Goal: Task Accomplishment & Management: Use online tool/utility

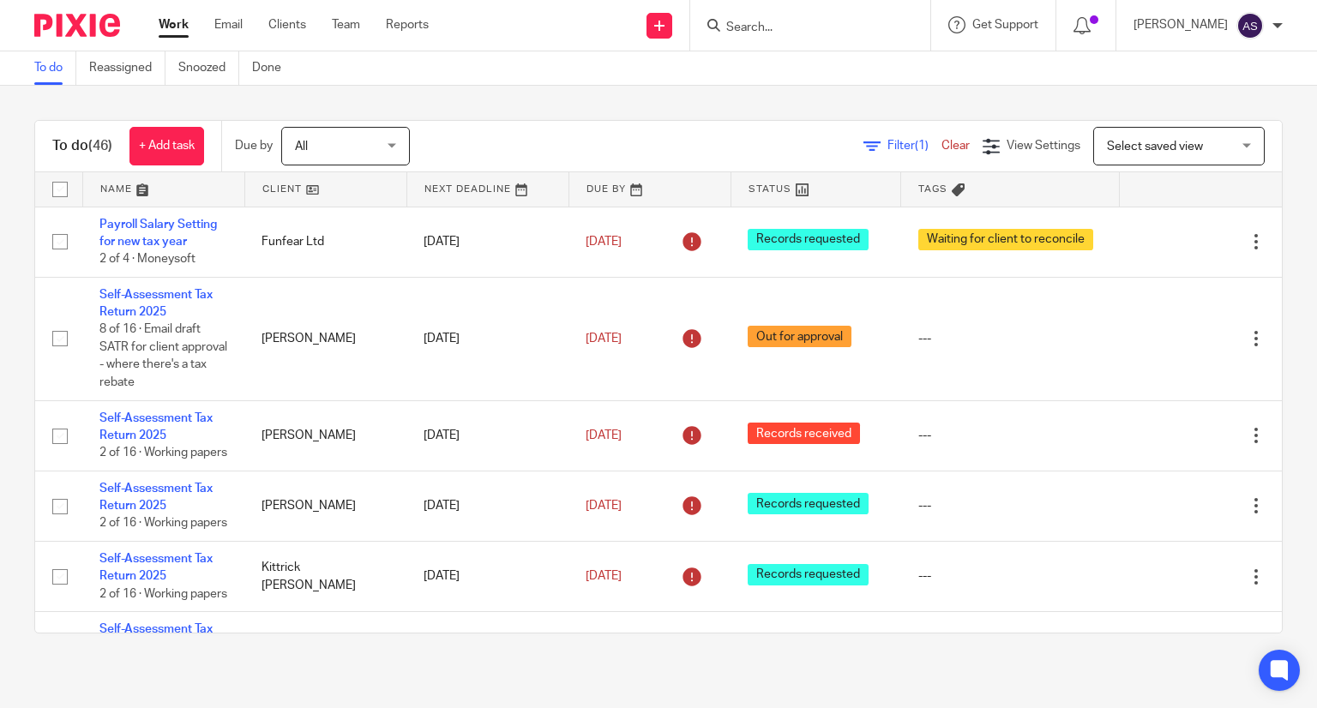
click at [767, 32] on input "Search" at bounding box center [801, 28] width 154 height 15
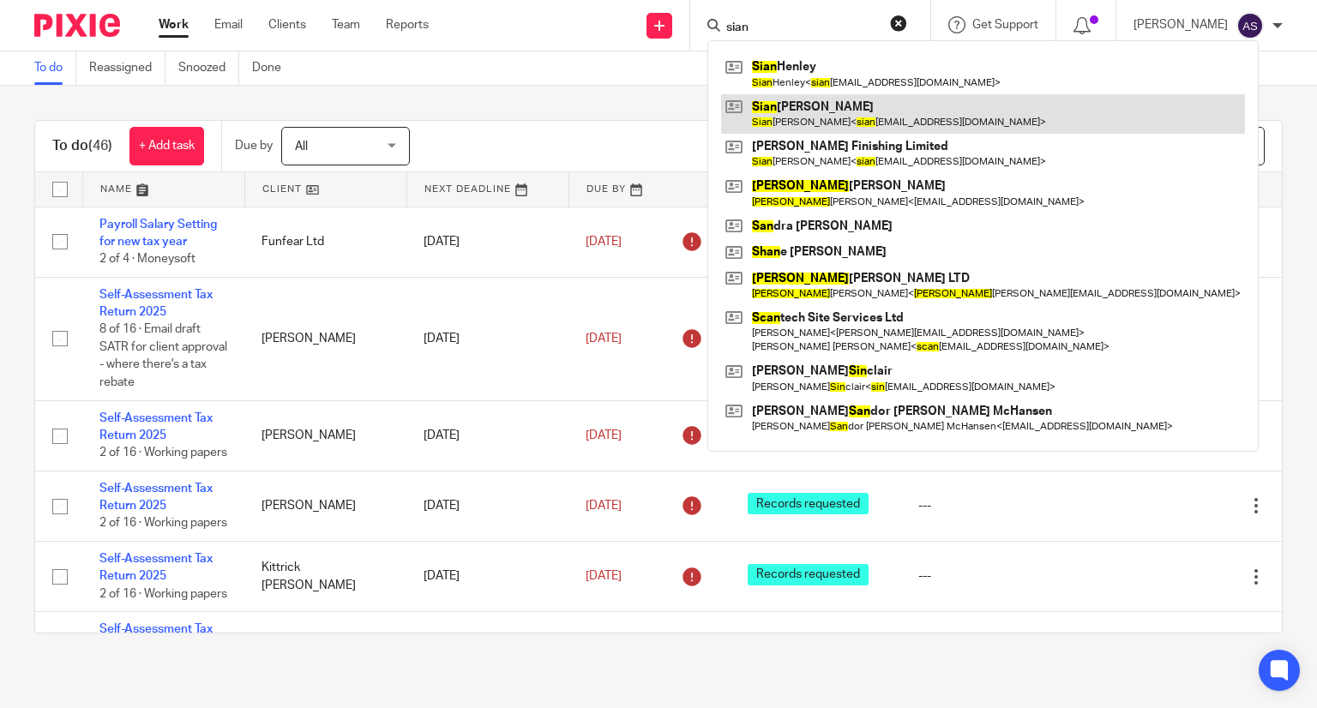
type input "sian"
click at [833, 115] on link at bounding box center [983, 113] width 524 height 39
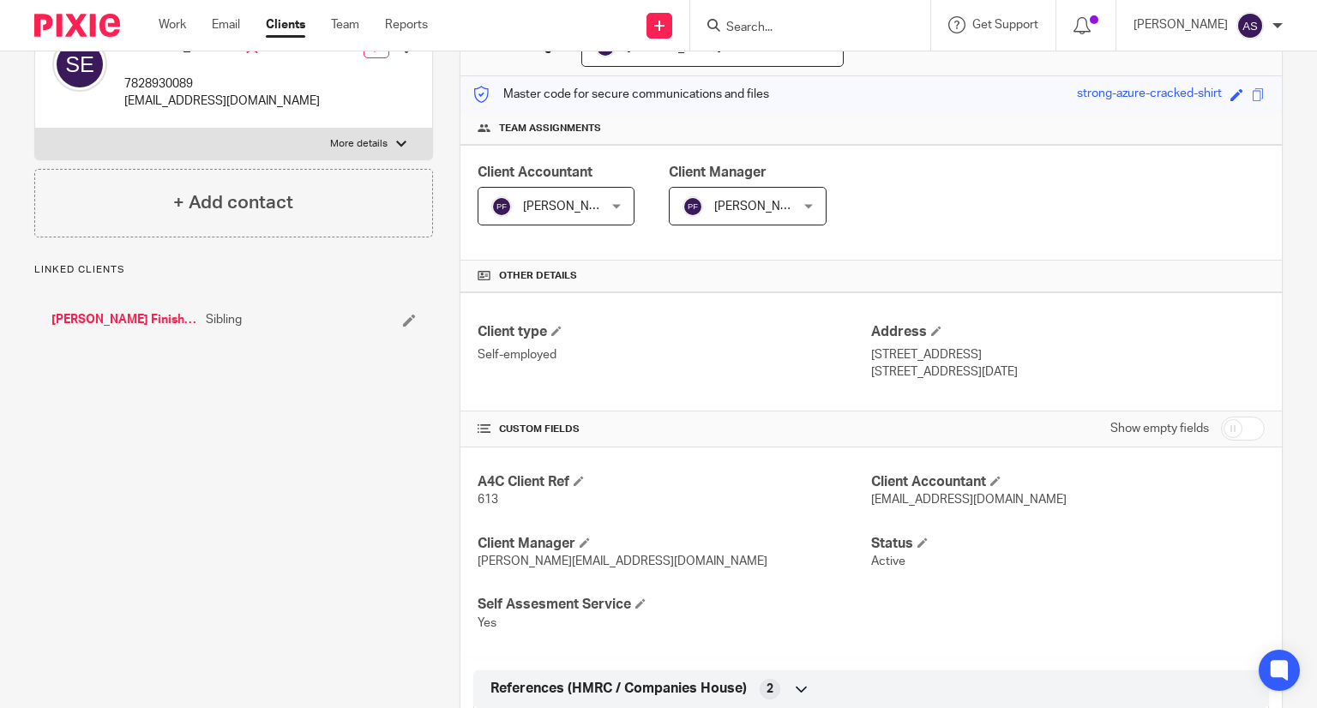
scroll to position [429, 0]
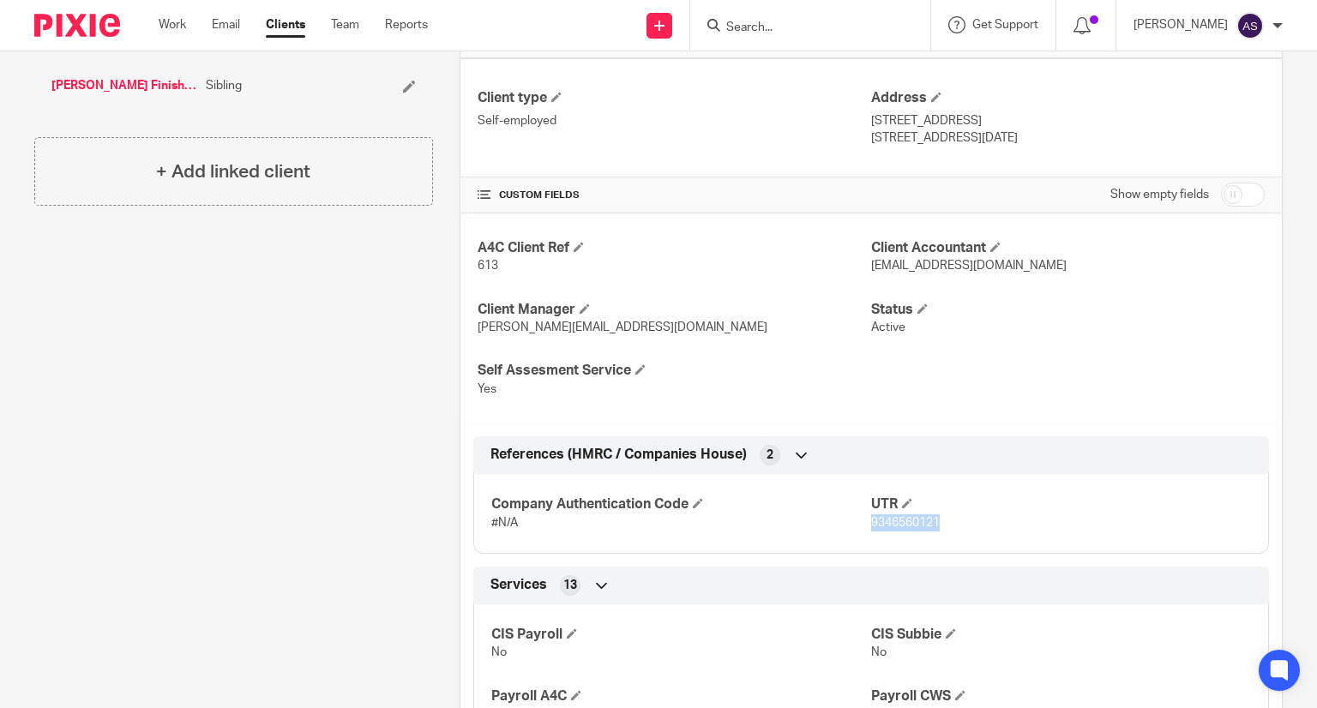
drag, startPoint x: 862, startPoint y: 520, endPoint x: 928, endPoint y: 521, distance: 66.0
click at [929, 521] on span "9346560121" at bounding box center [905, 523] width 69 height 12
copy span "9346560121"
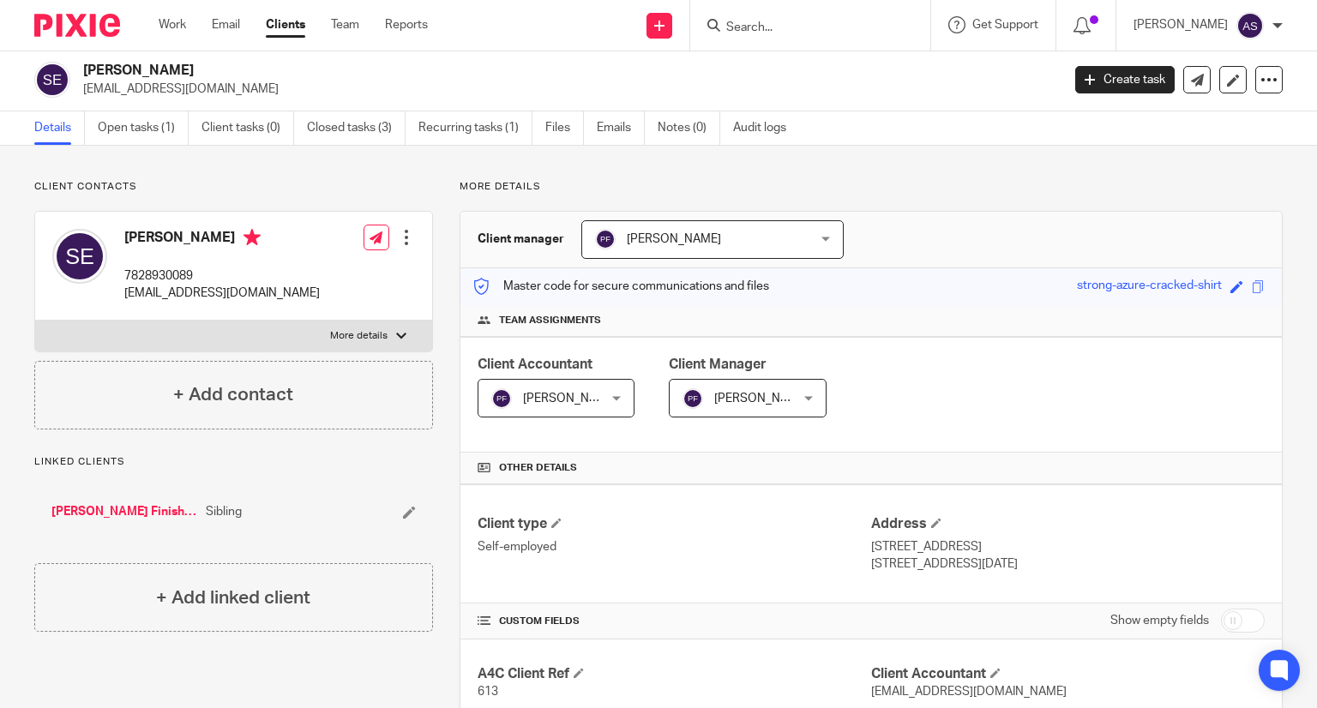
scroll to position [0, 0]
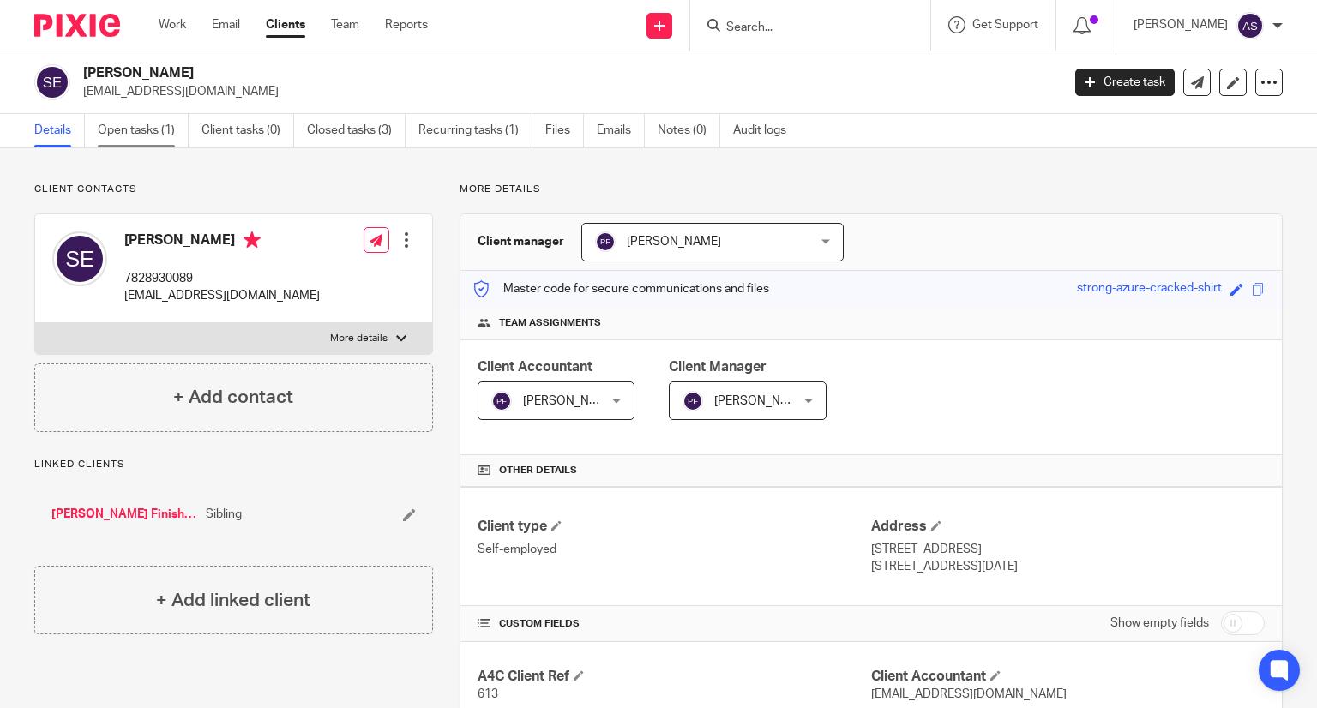
click at [145, 134] on link "Open tasks (1)" at bounding box center [143, 130] width 91 height 33
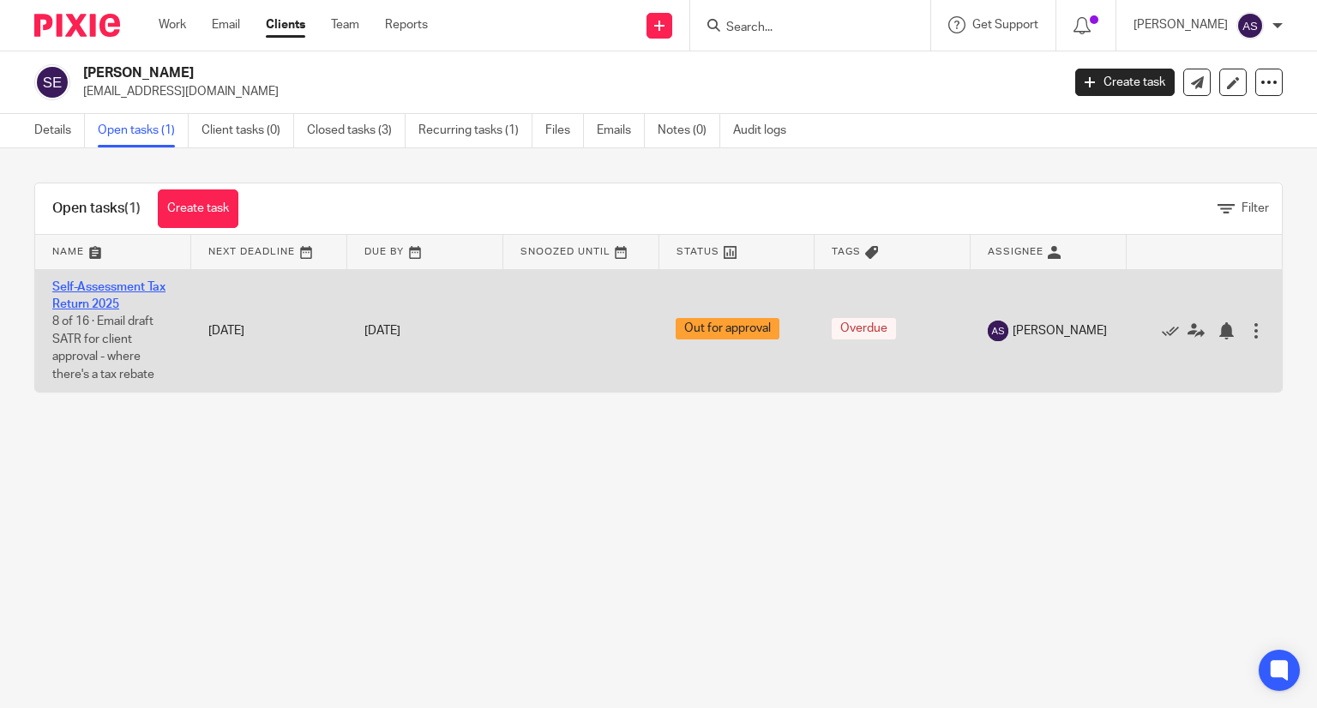
click at [142, 286] on link "Self-Assessment Tax Return 2025" at bounding box center [108, 295] width 113 height 29
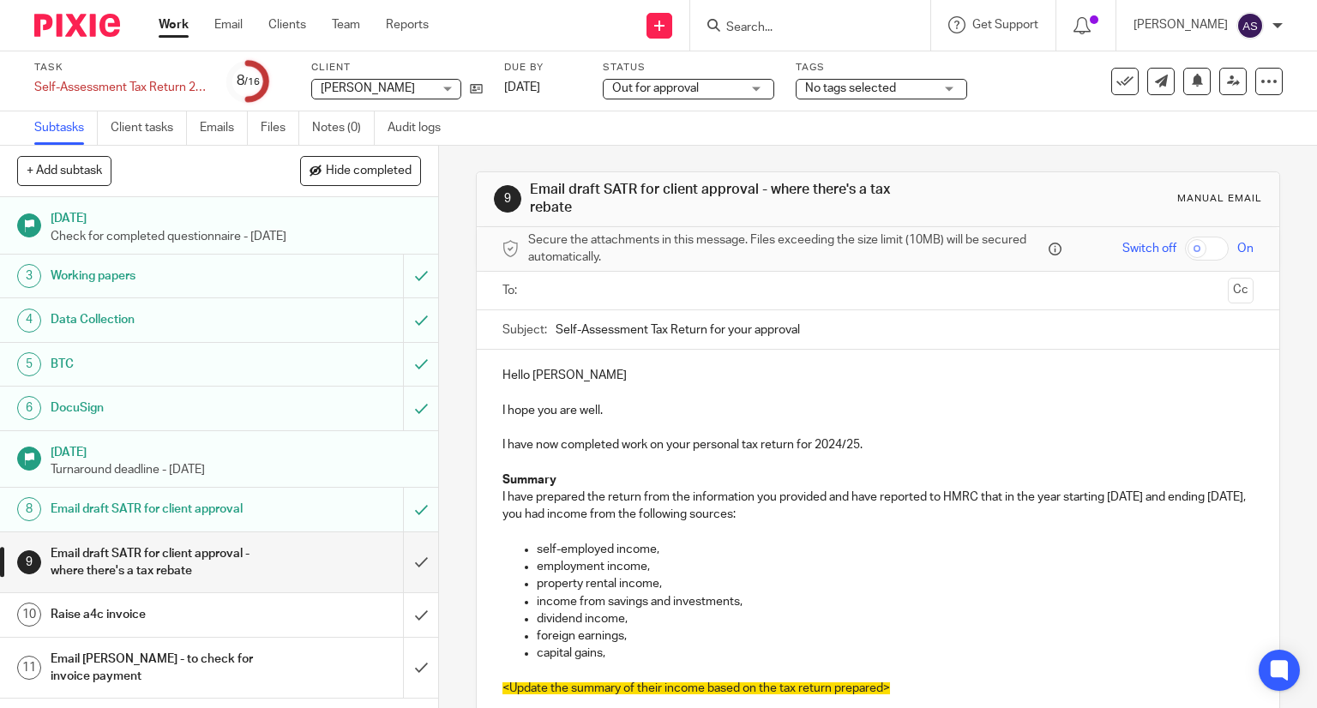
scroll to position [86, 0]
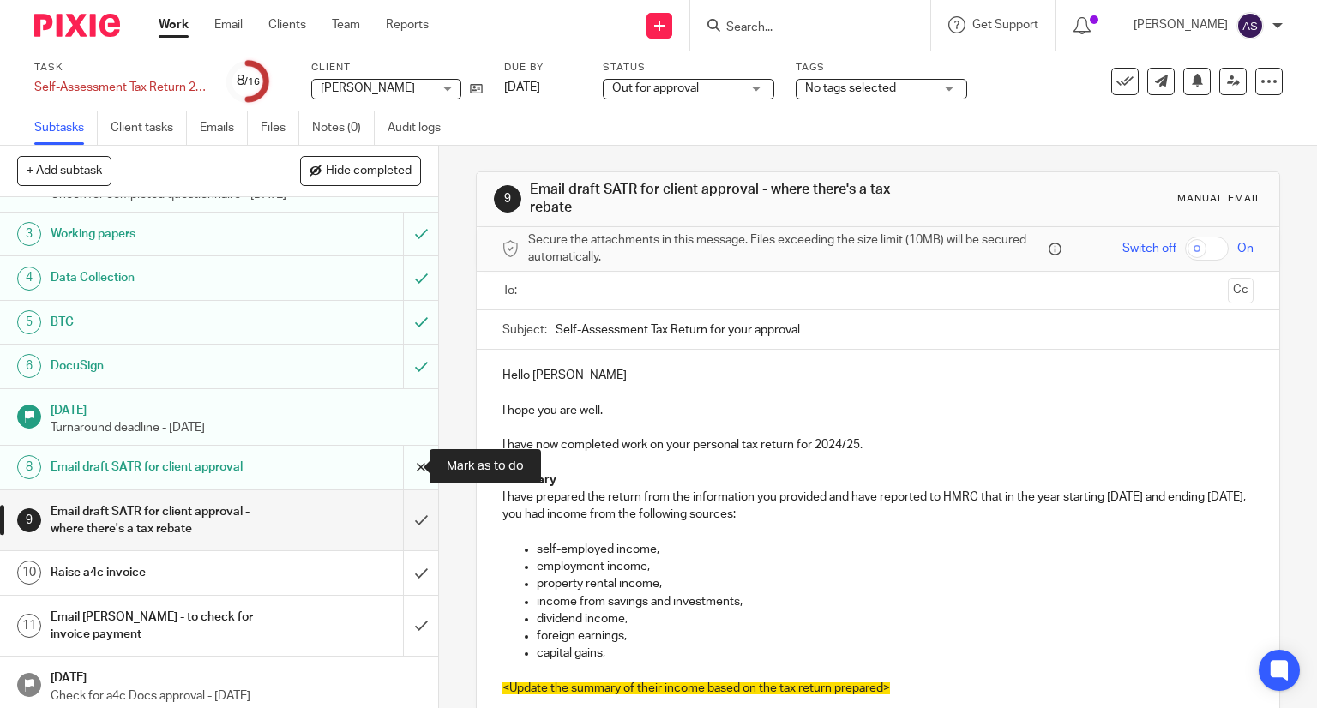
click at [399, 464] on input "submit" at bounding box center [219, 467] width 438 height 43
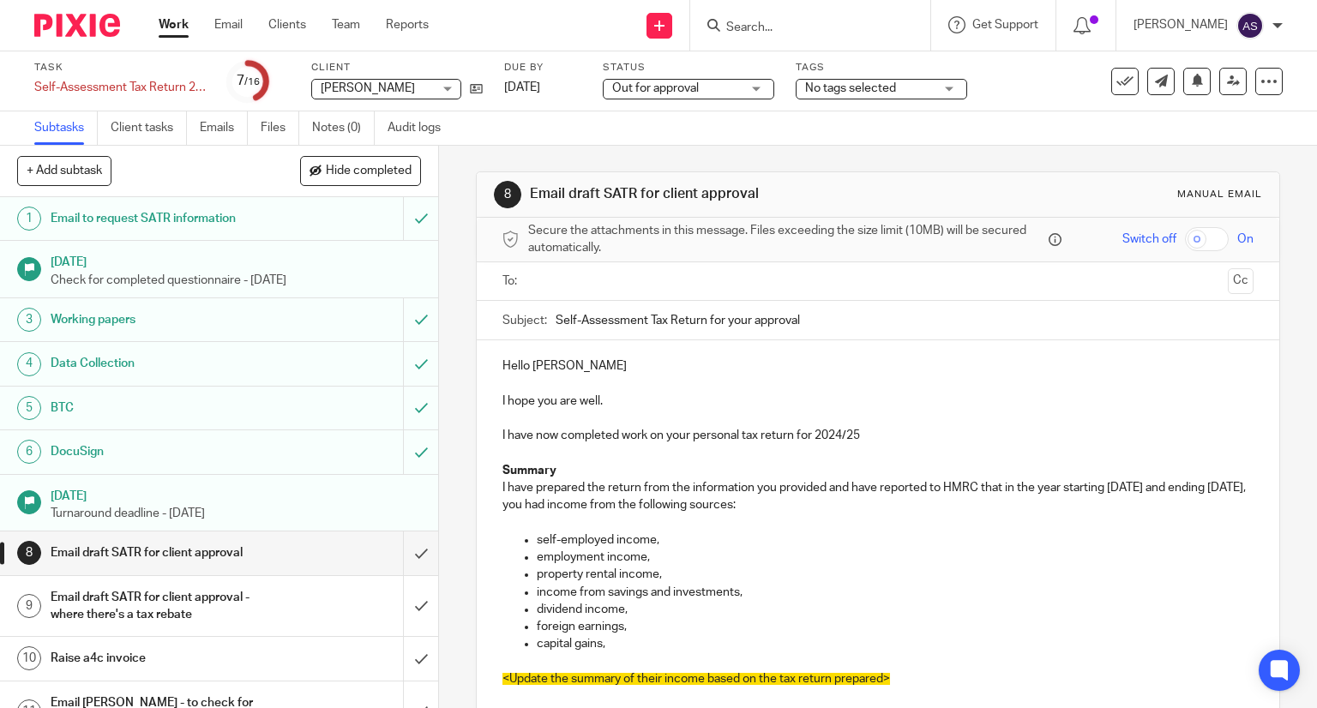
click at [546, 376] on p at bounding box center [878, 383] width 752 height 17
click at [554, 375] on p at bounding box center [878, 383] width 752 height 17
click at [566, 363] on p "Hello [PERSON_NAME]" at bounding box center [878, 365] width 752 height 17
click at [614, 411] on p at bounding box center [878, 418] width 752 height 17
drag, startPoint x: 495, startPoint y: 434, endPoint x: 685, endPoint y: 436, distance: 190.3
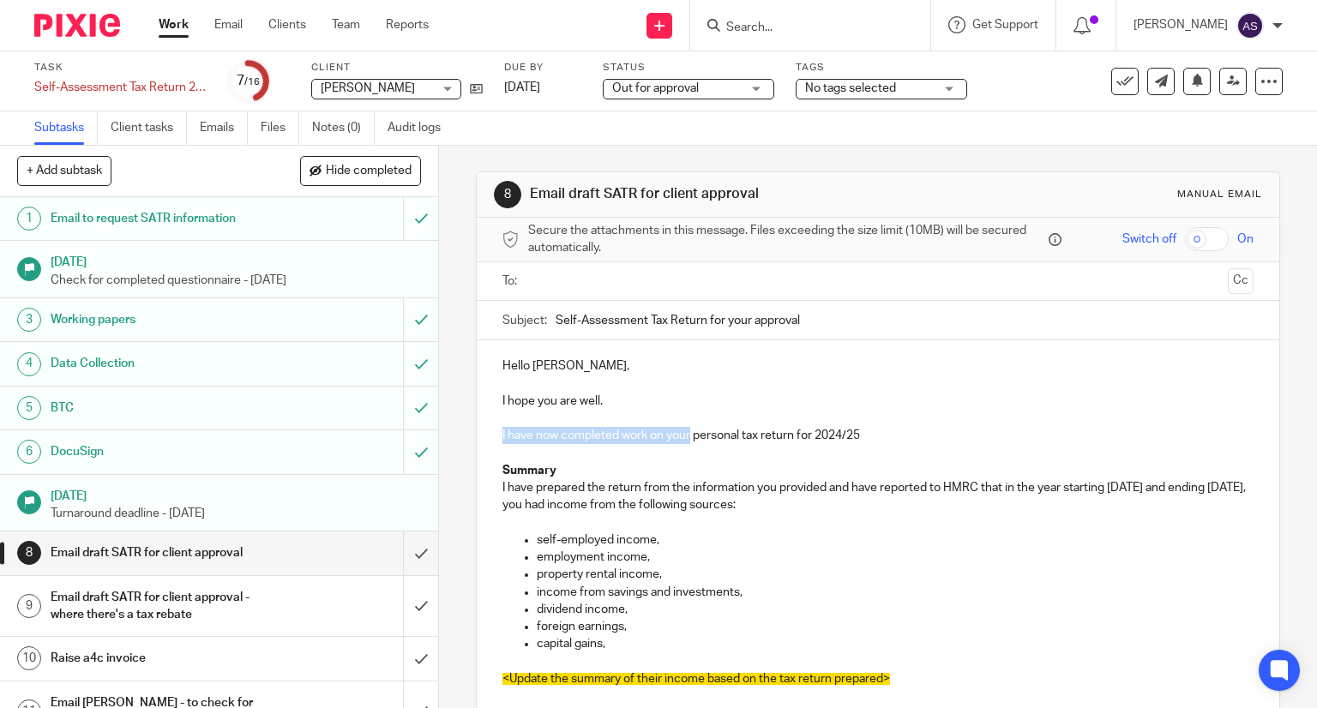
click at [685, 436] on div "Hello [PERSON_NAME], I hope you are well. I have now completed work on your per…" at bounding box center [878, 702] width 803 height 725
click at [885, 440] on p "Herewith, I have attached the amended personal tax return for 2024/25" at bounding box center [878, 435] width 752 height 17
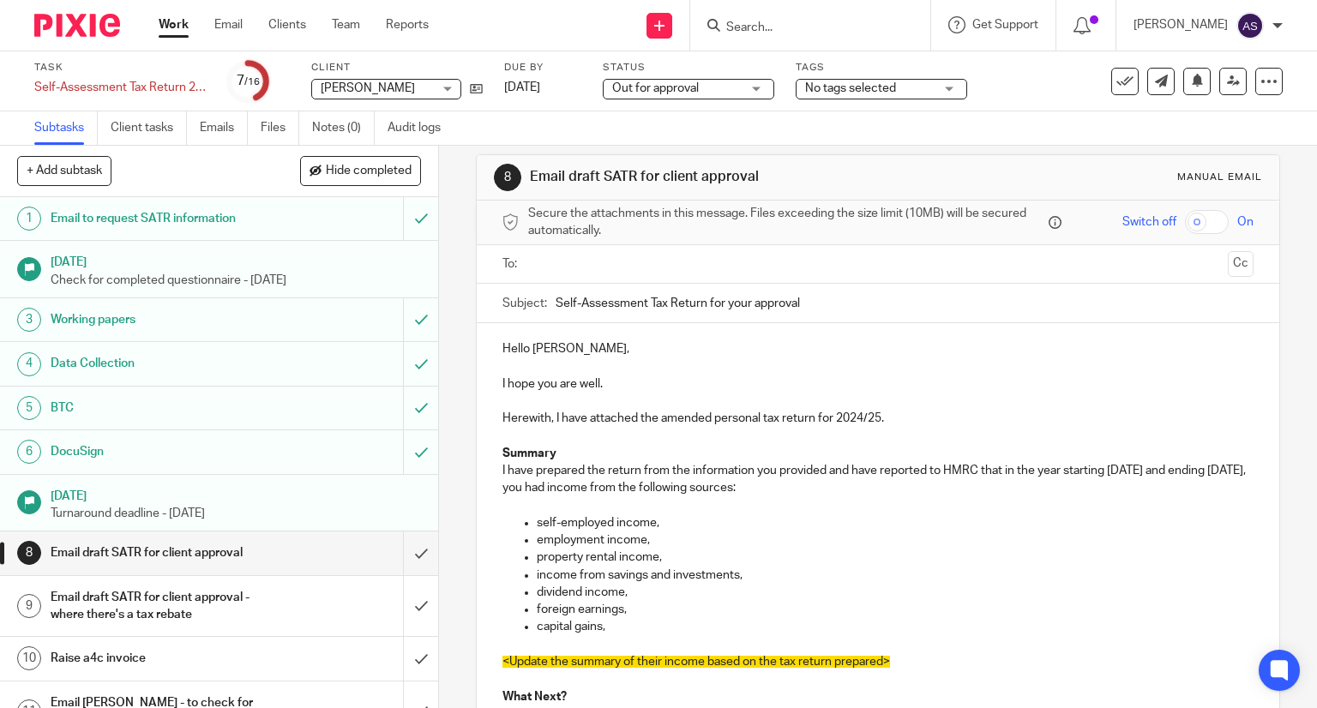
scroll to position [19, 0]
click at [651, 541] on p "employment income," at bounding box center [896, 538] width 718 height 17
click at [679, 555] on p "property rental income," at bounding box center [896, 555] width 718 height 17
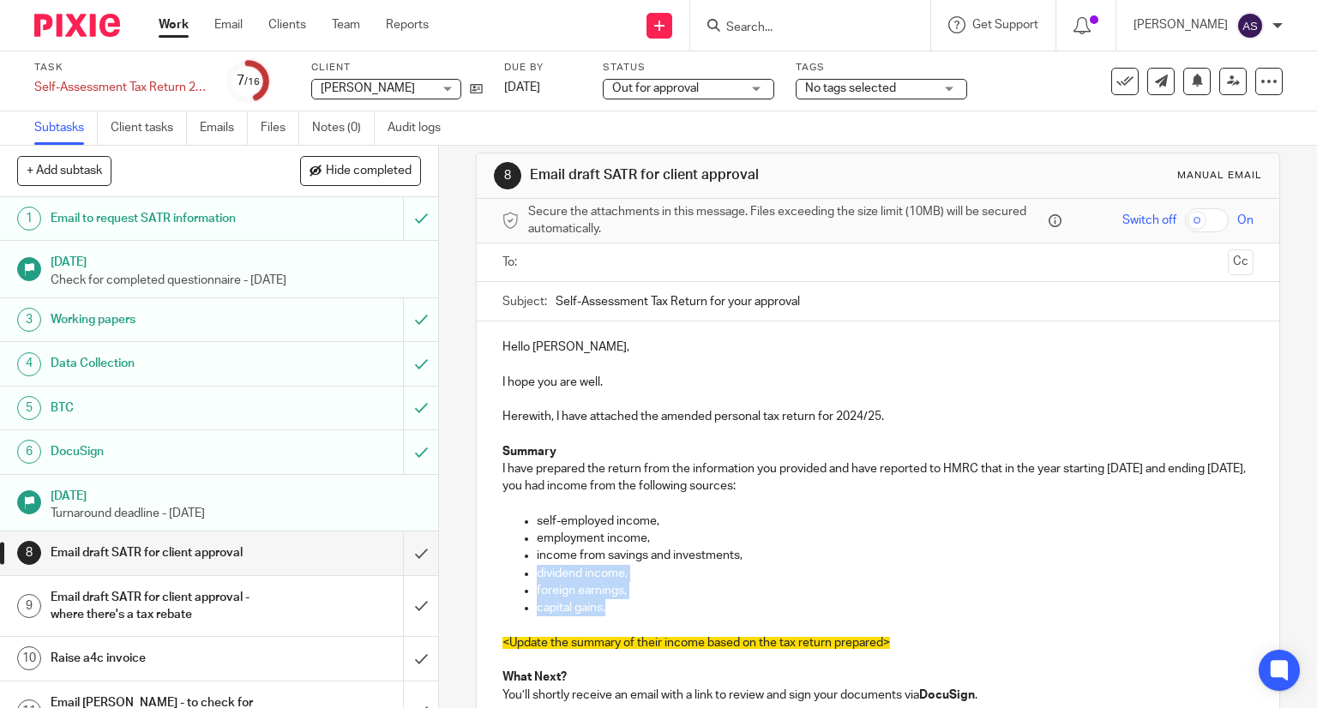
drag, startPoint x: 609, startPoint y: 612, endPoint x: 518, endPoint y: 576, distance: 97.7
click at [518, 576] on ul "[DEMOGRAPHIC_DATA] income, employment income, income from savings and investmen…" at bounding box center [878, 565] width 752 height 105
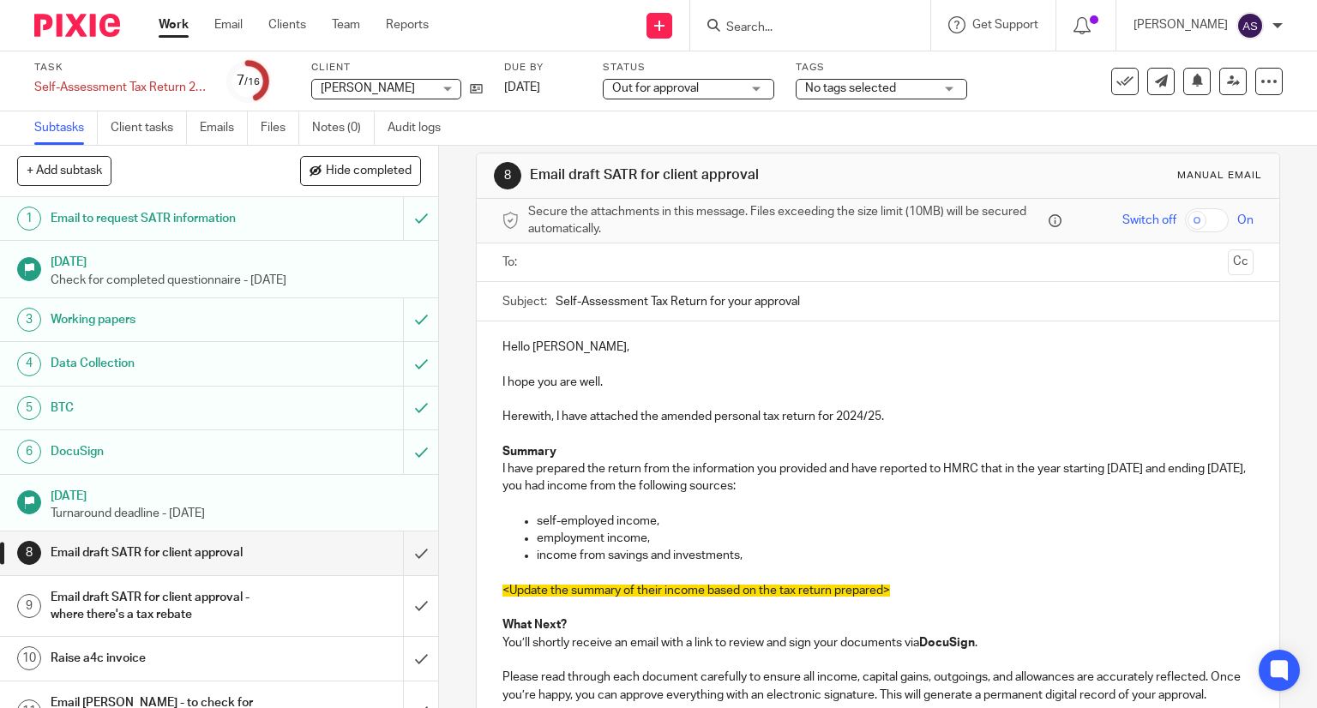
drag, startPoint x: 898, startPoint y: 587, endPoint x: 476, endPoint y: 593, distance: 422.7
click at [477, 593] on div "Hello [PERSON_NAME], I hope you are well. Herewith, I have attached the amended…" at bounding box center [878, 649] width 803 height 656
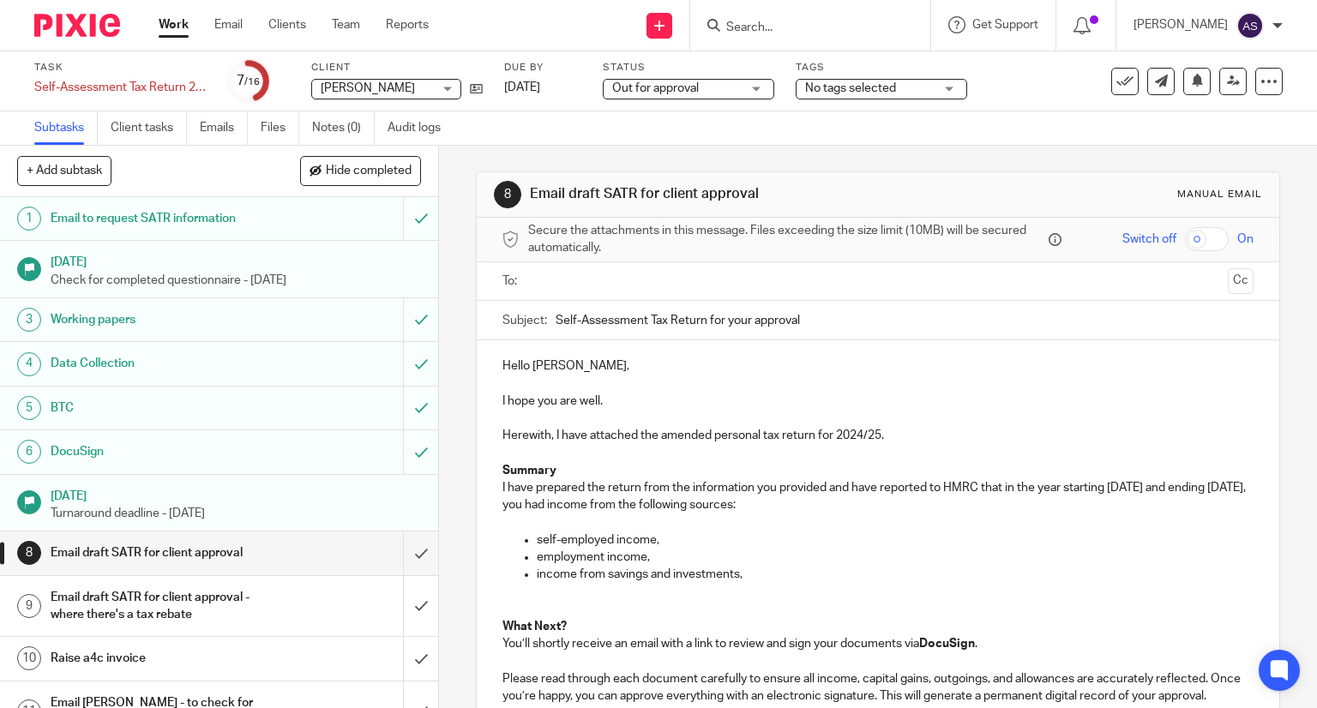
scroll to position [0, 0]
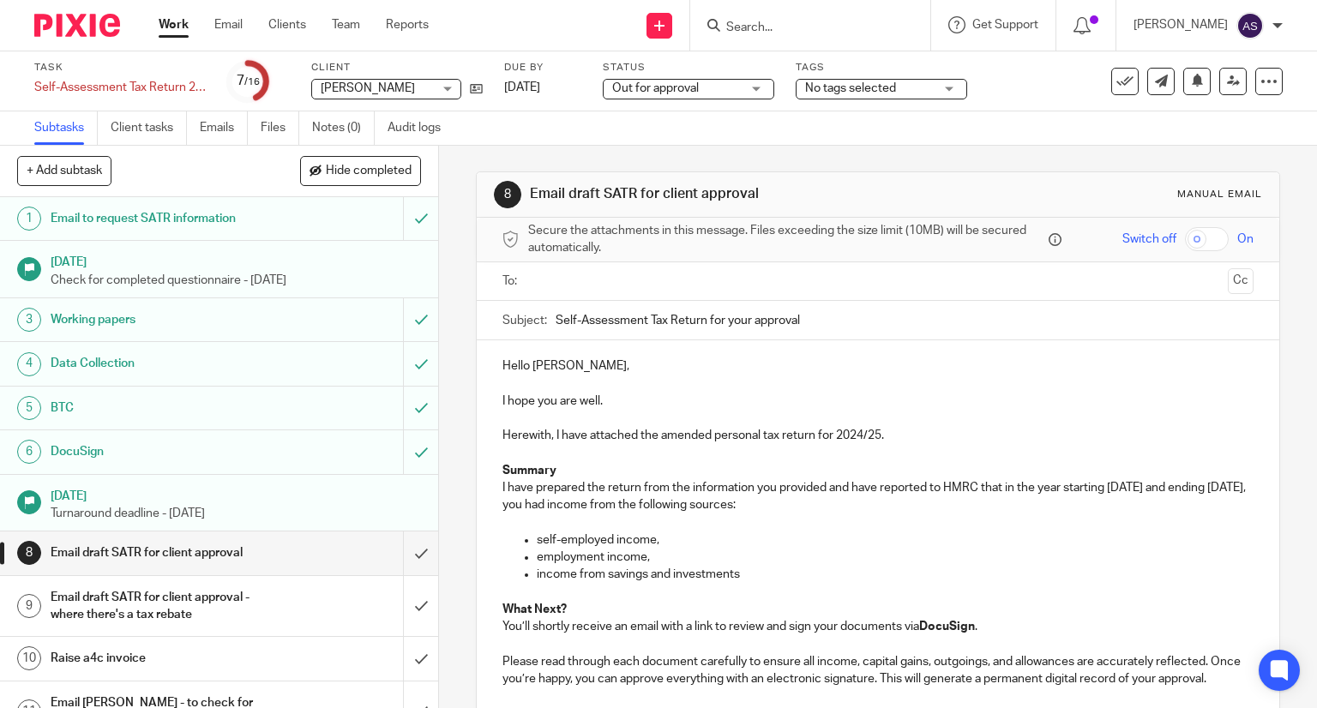
click at [656, 559] on p "employment income," at bounding box center [896, 557] width 718 height 17
click at [662, 536] on p "self-employed income," at bounding box center [896, 539] width 718 height 17
click at [730, 321] on input "Self-Assessment Tax Return for your approval" at bounding box center [904, 320] width 699 height 39
click at [754, 323] on input "Self-Assessment Tax Return for Your approval" at bounding box center [904, 320] width 699 height 39
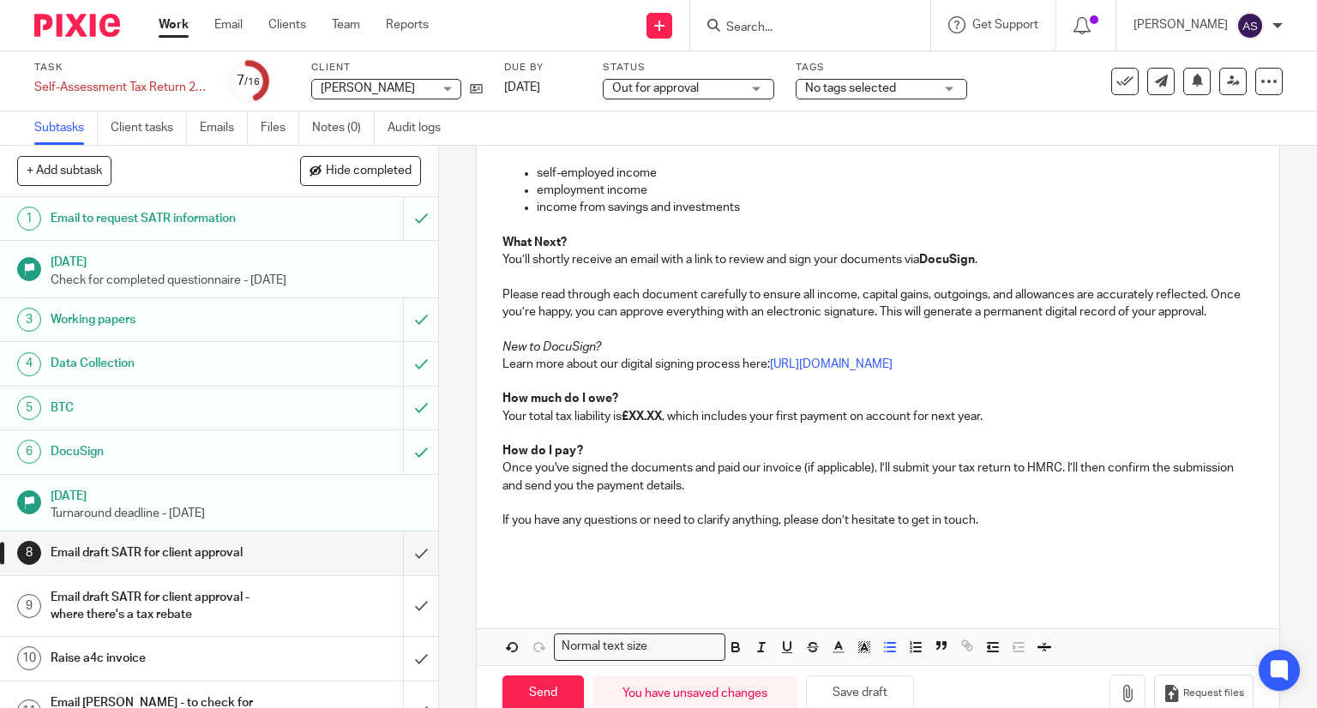
scroll to position [367, 0]
type input "Self-Assessment Tax Return for Your Approval"
drag, startPoint x: 629, startPoint y: 430, endPoint x: 662, endPoint y: 435, distance: 32.9
click at [662, 423] on strong "£XX.XX" at bounding box center [641, 417] width 40 height 12
drag, startPoint x: 628, startPoint y: 433, endPoint x: 674, endPoint y: 432, distance: 46.3
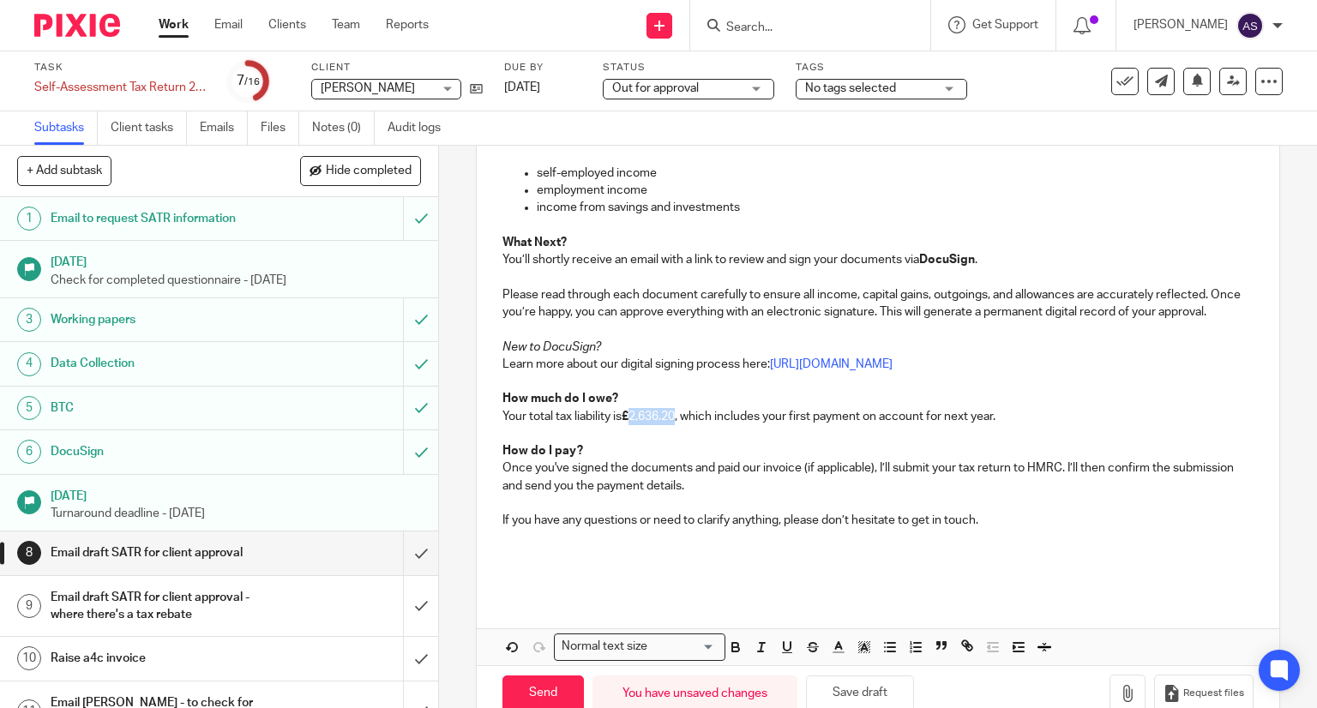
click at [674, 425] on p "Your total tax liability is £ 2,636.20, which includes your first payment on ac…" at bounding box center [878, 416] width 752 height 17
click at [661, 442] on p at bounding box center [878, 433] width 752 height 17
drag, startPoint x: 629, startPoint y: 432, endPoint x: 674, endPoint y: 433, distance: 44.6
click at [674, 425] on p "Your total tax liability is £ 2,636.20, which includes your first payment on ac…" at bounding box center [878, 416] width 752 height 17
click at [674, 481] on p "Once you've signed the documents and paid our invoice (if applicable), I’ll sub…" at bounding box center [878, 476] width 752 height 35
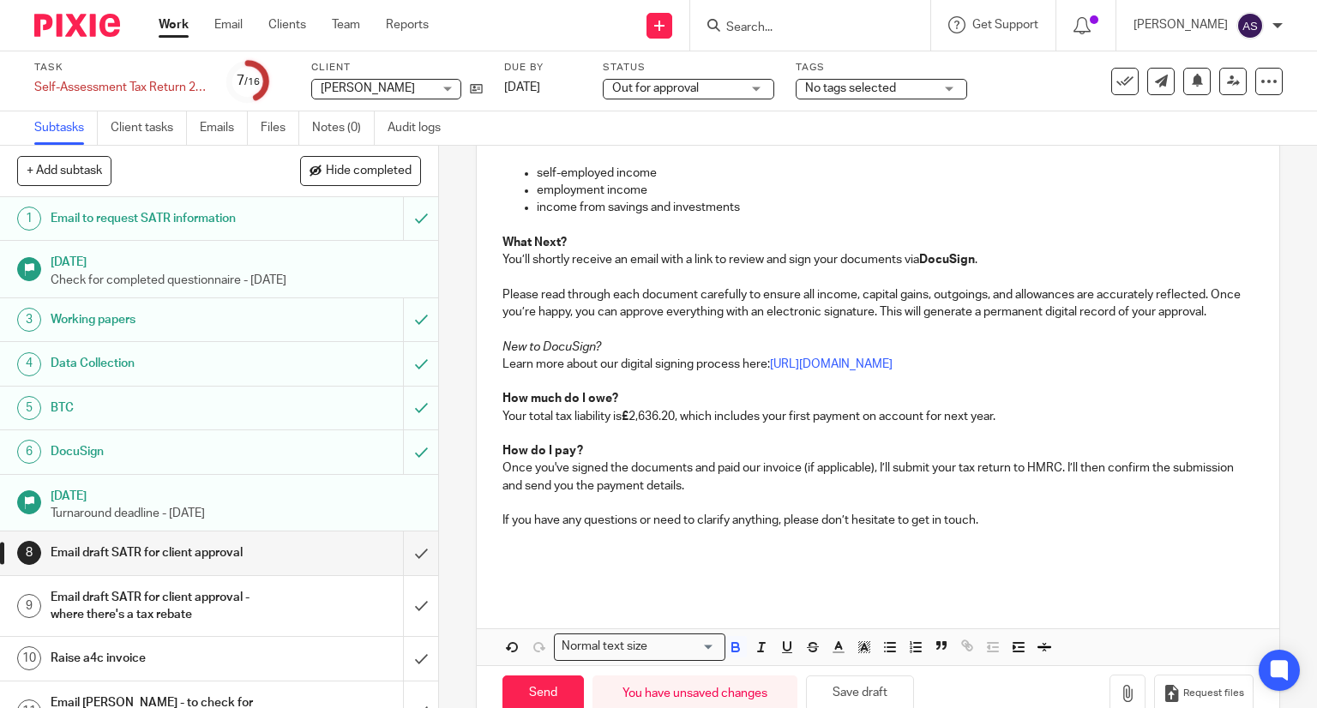
click at [628, 425] on p "Your total tax liability is £ 2,636.20, which includes your first payment on ac…" at bounding box center [878, 416] width 752 height 17
drag, startPoint x: 628, startPoint y: 431, endPoint x: 674, endPoint y: 436, distance: 45.7
click at [674, 425] on p "Your total tax liability is £ 2,636.20, which includes your first payment on ac…" at bounding box center [878, 416] width 752 height 17
click at [732, 652] on icon "button" at bounding box center [735, 649] width 7 height 4
click at [700, 564] on p at bounding box center [878, 555] width 752 height 17
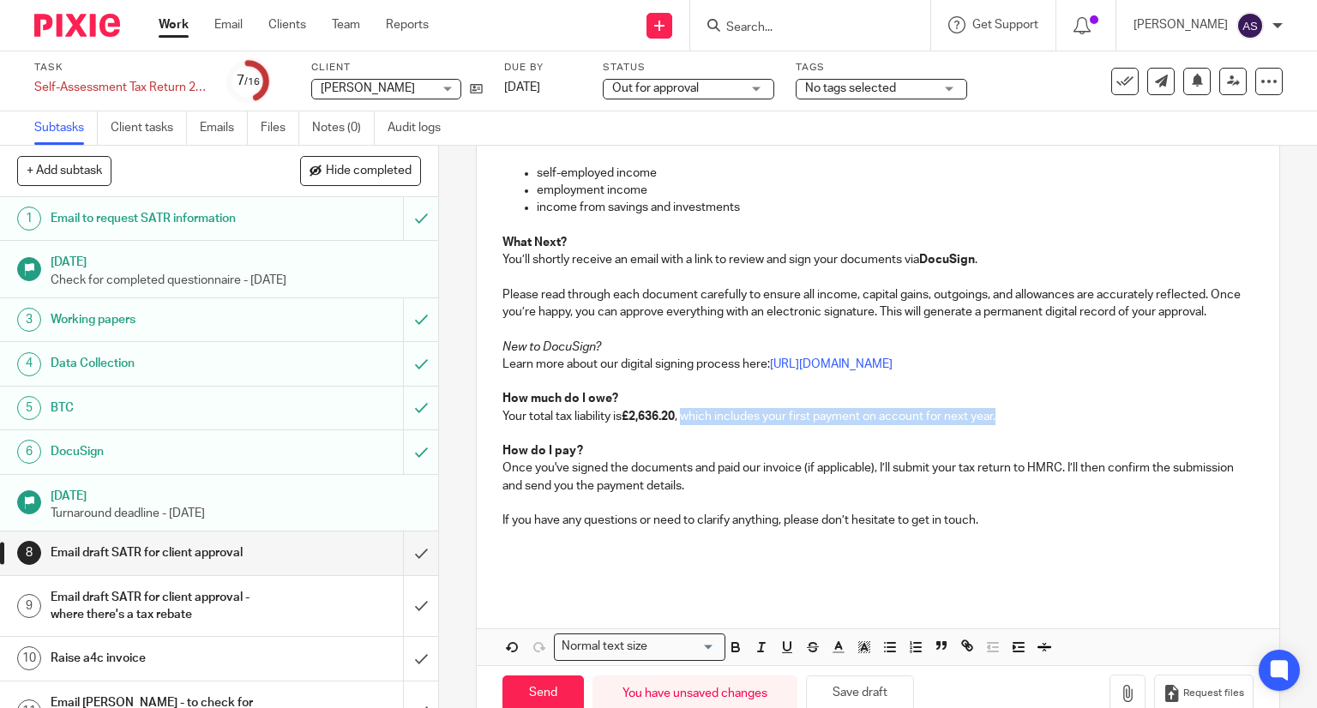
drag, startPoint x: 682, startPoint y: 434, endPoint x: 1001, endPoint y: 440, distance: 319.8
click at [1001, 425] on p "Your total tax liability is £2,636.20 , which includes your first payment on ac…" at bounding box center [878, 416] width 752 height 17
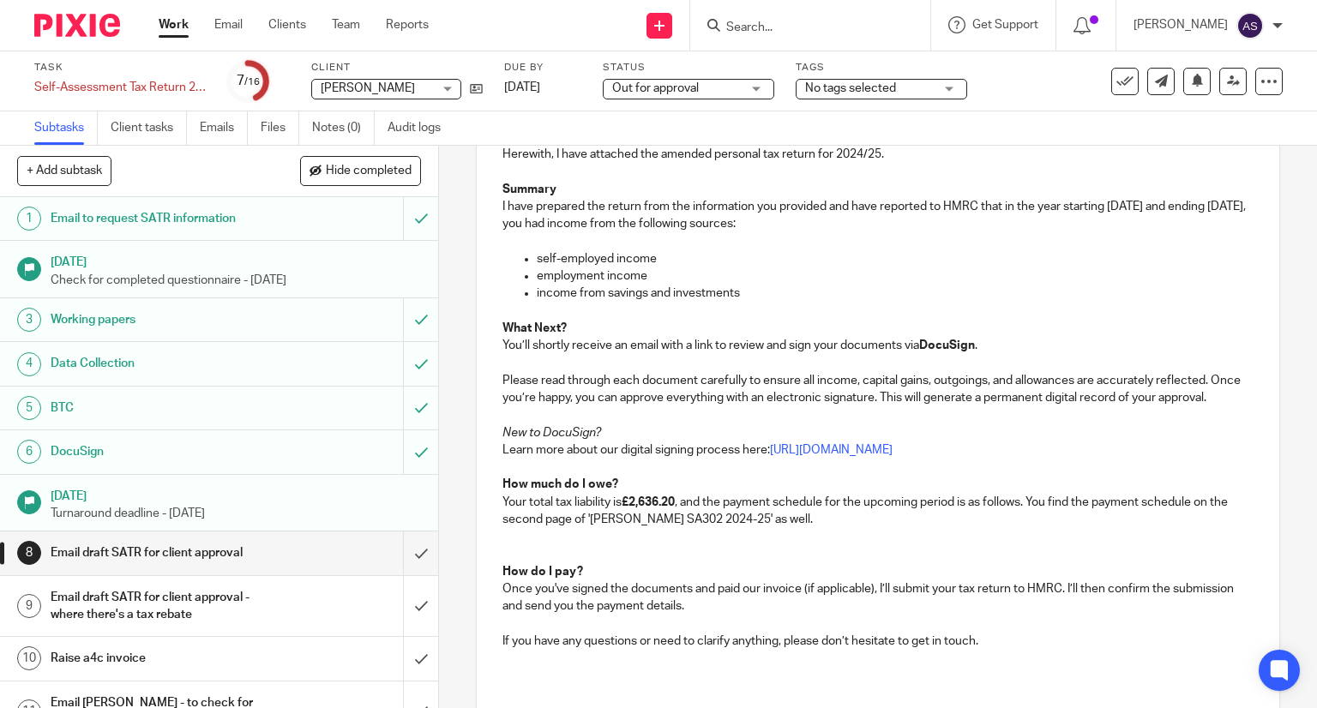
scroll to position [441, 0]
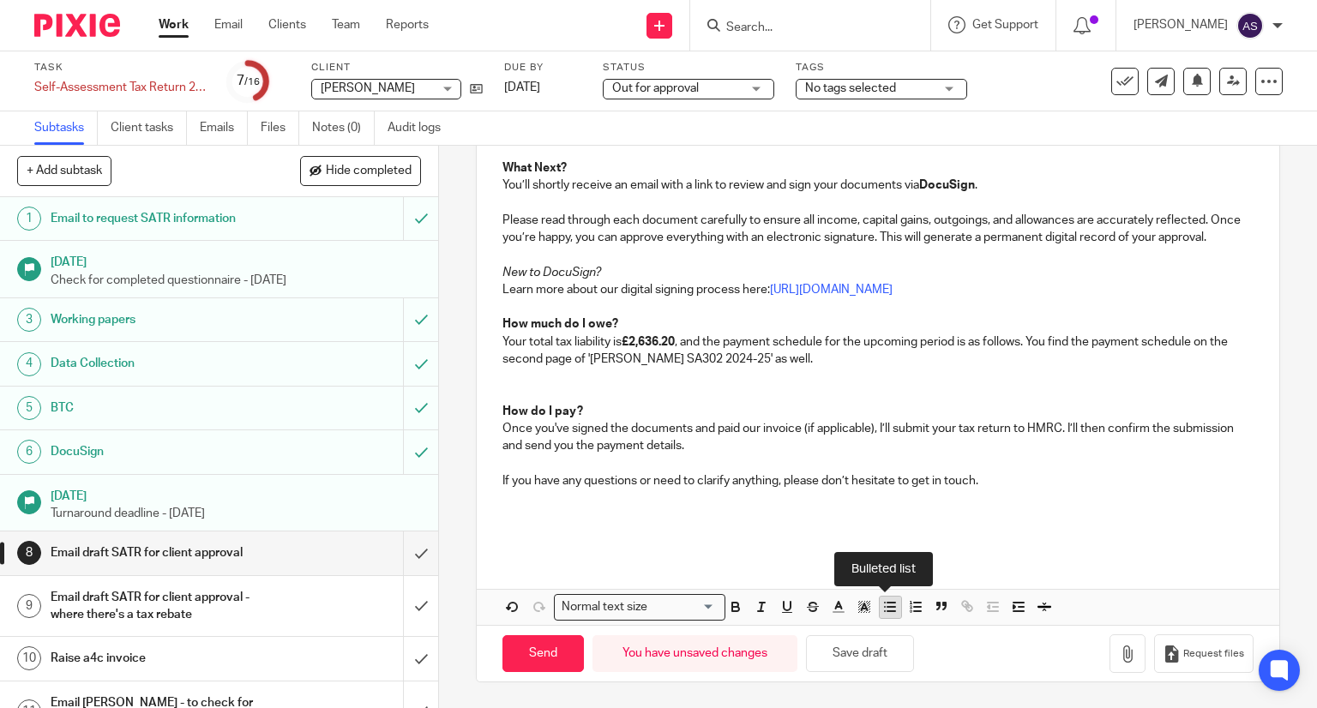
click at [887, 612] on line "button" at bounding box center [891, 612] width 8 height 0
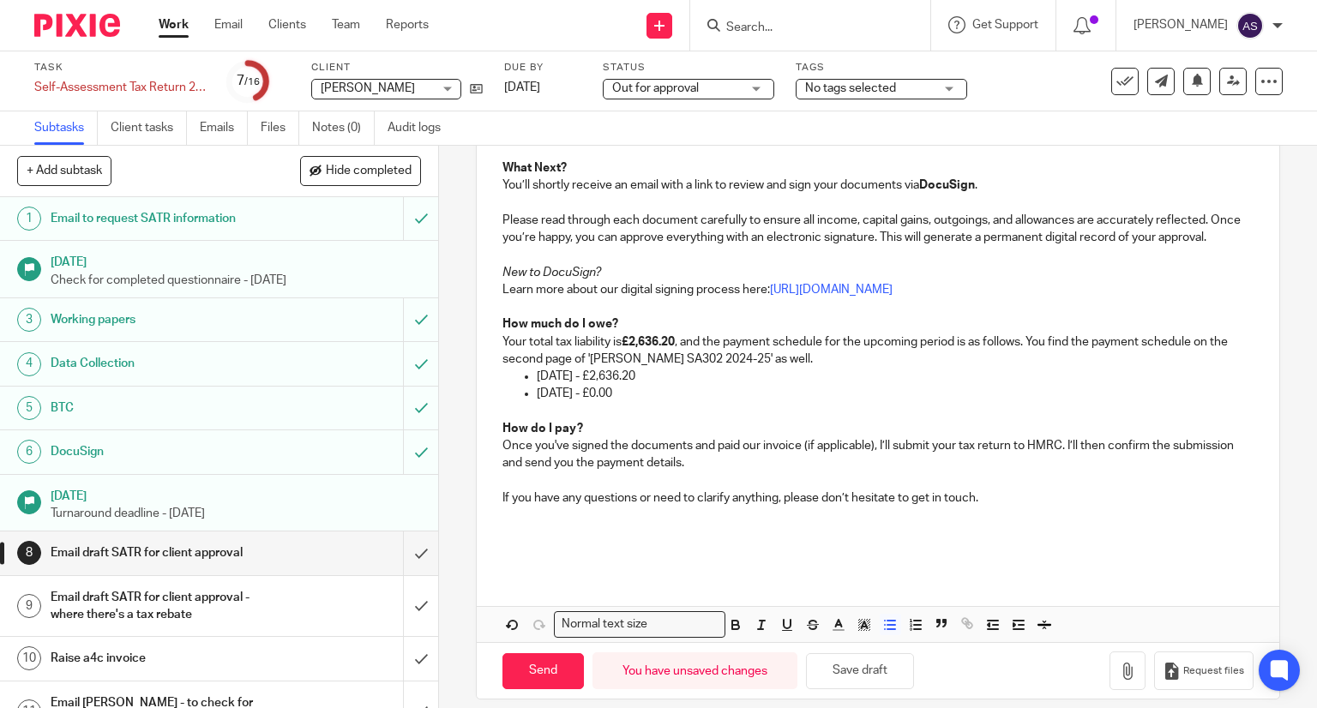
click at [994, 507] on p "If you have any questions or need to clarify anything, please don’t hesitate to…" at bounding box center [878, 497] width 752 height 17
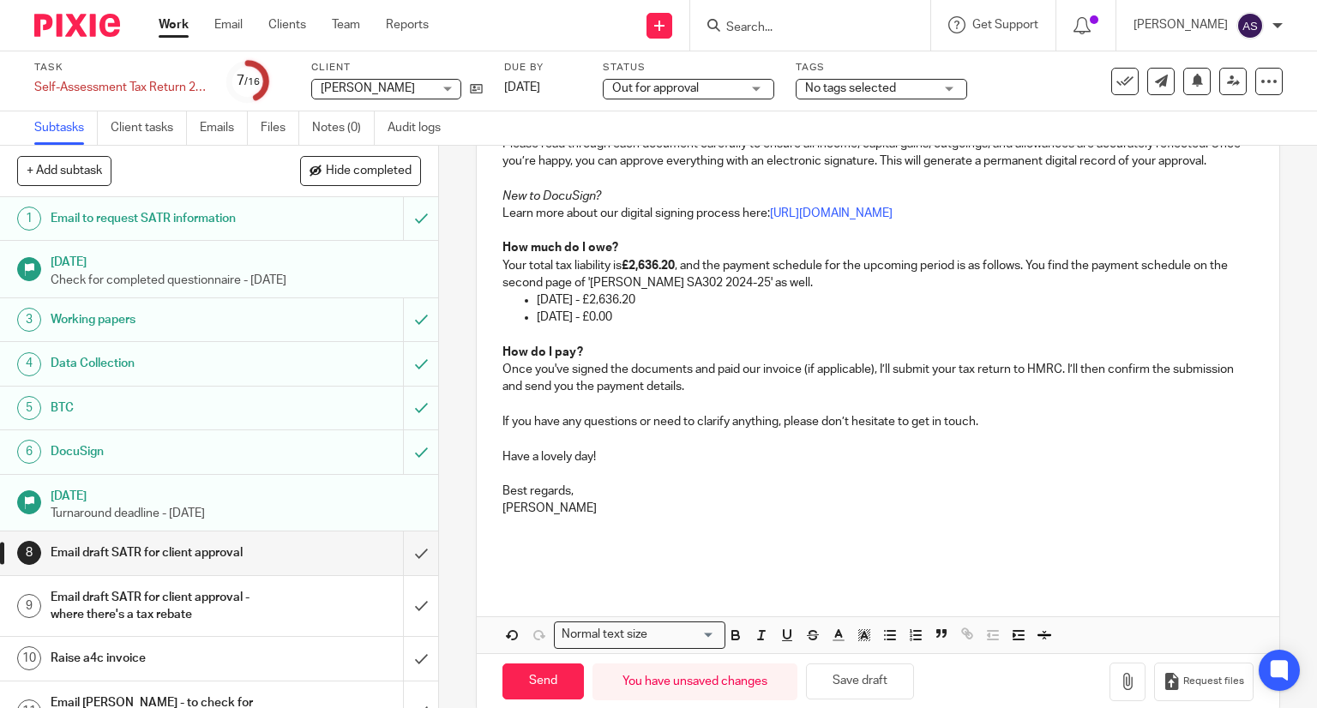
scroll to position [561, 0]
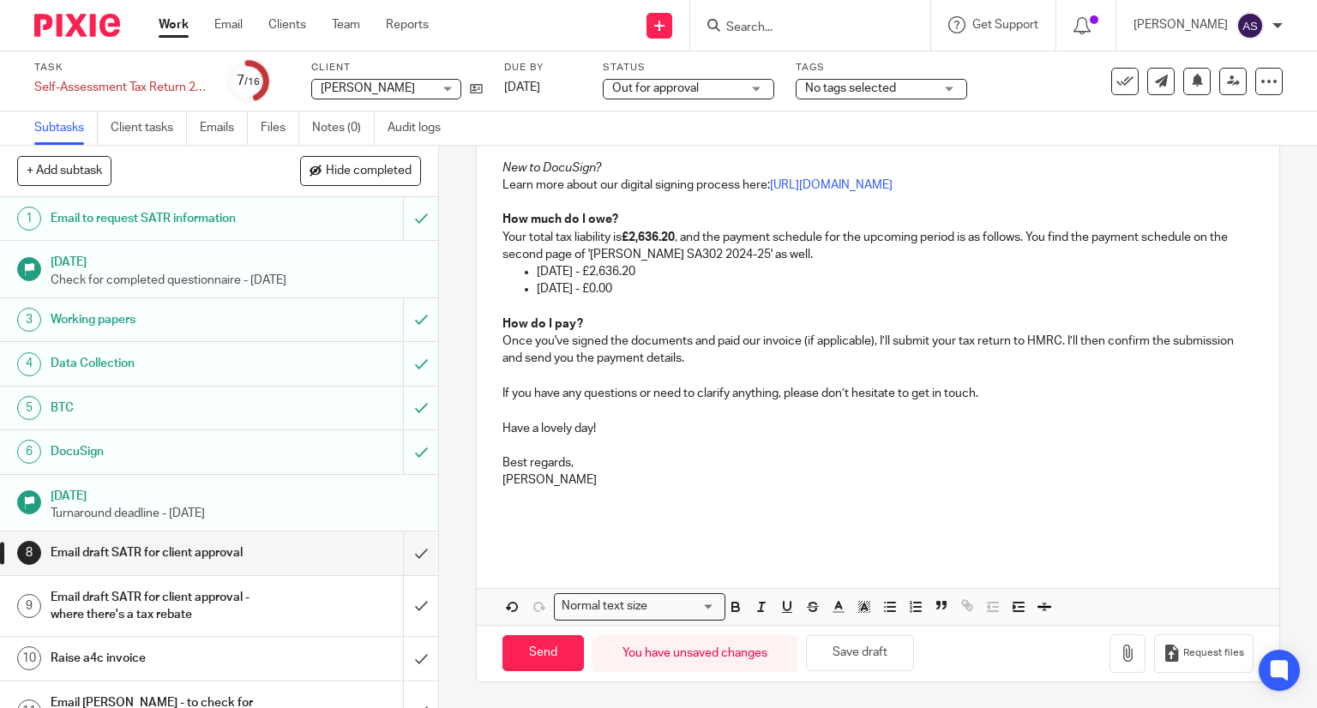
click at [504, 570] on div "Hello [PERSON_NAME], I hope you are well. Herewith, I have attached the amended…" at bounding box center [878, 209] width 803 height 831
click at [514, 555] on div "Hello [PERSON_NAME], I hope you are well. Herewith, I have attached the amended…" at bounding box center [878, 209] width 803 height 831
click at [481, 530] on div "Hello [PERSON_NAME], I hope you are well. Herewith, I have attached the amended…" at bounding box center [878, 174] width 803 height 760
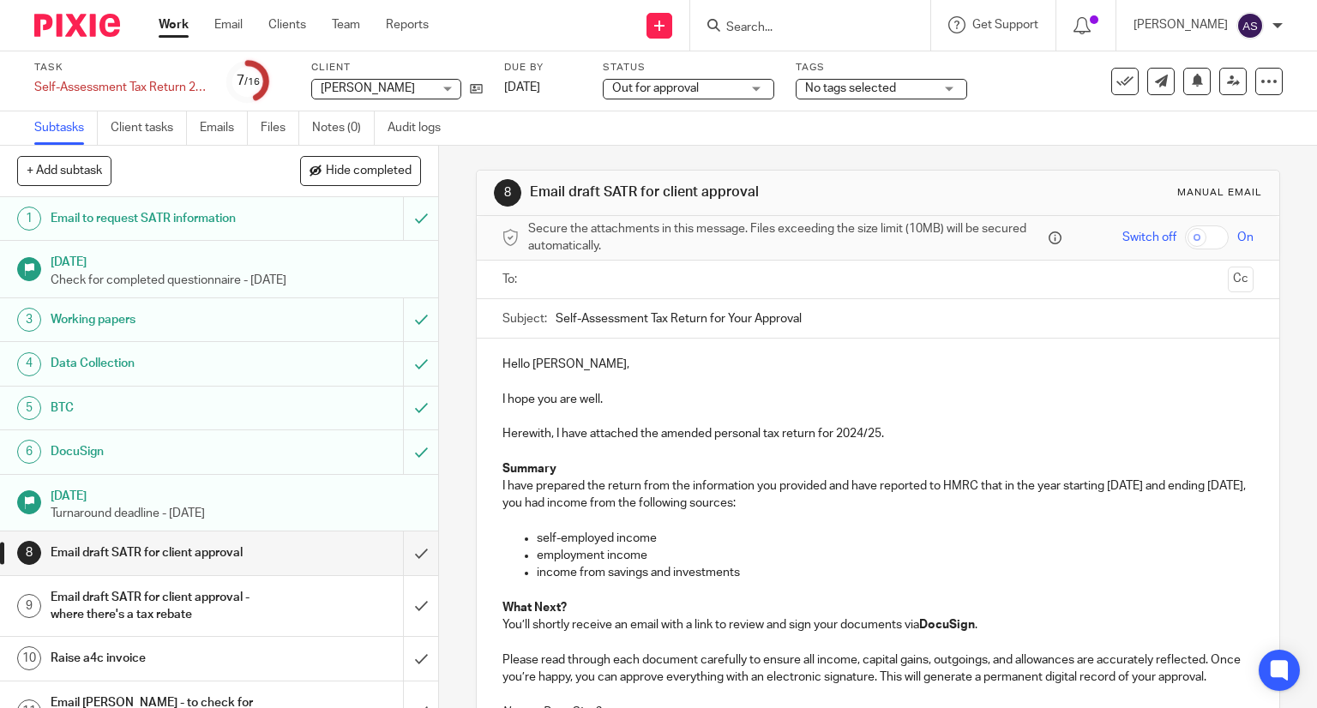
scroll to position [0, 0]
click at [560, 277] on input "text" at bounding box center [877, 282] width 687 height 20
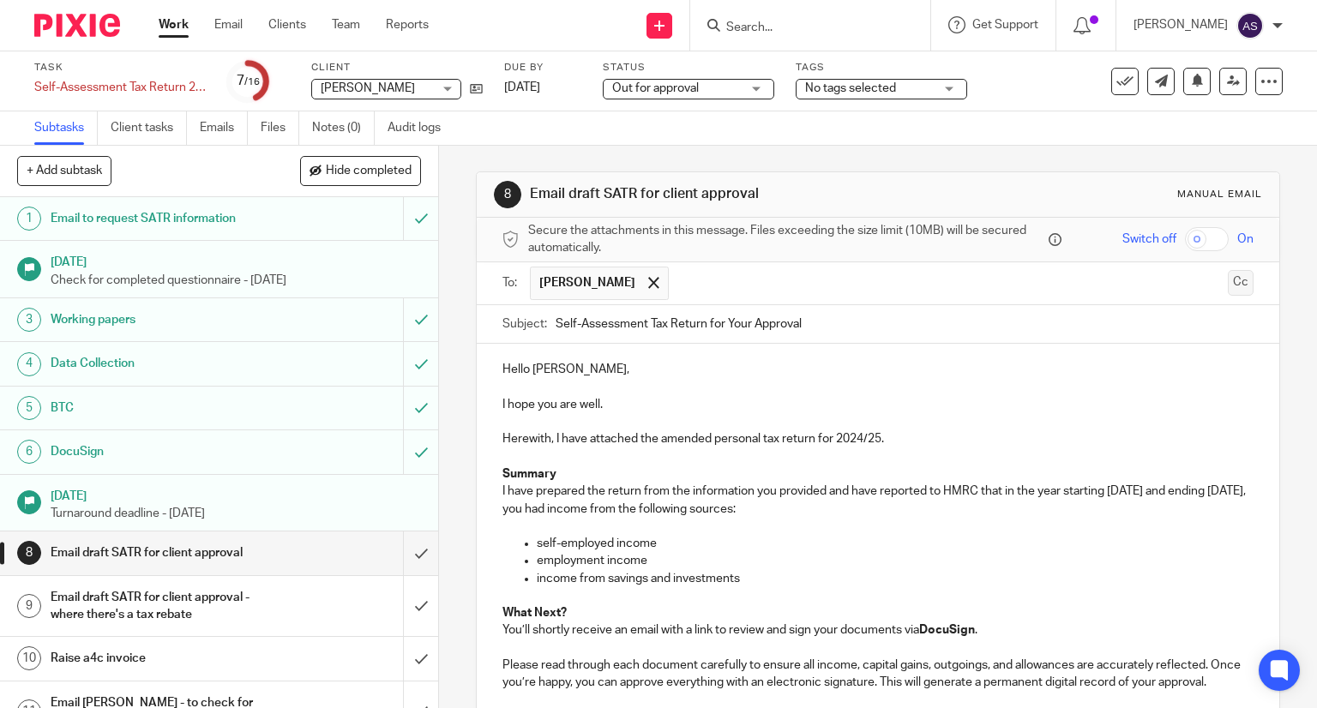
click at [1228, 291] on button "Cc" at bounding box center [1241, 283] width 26 height 26
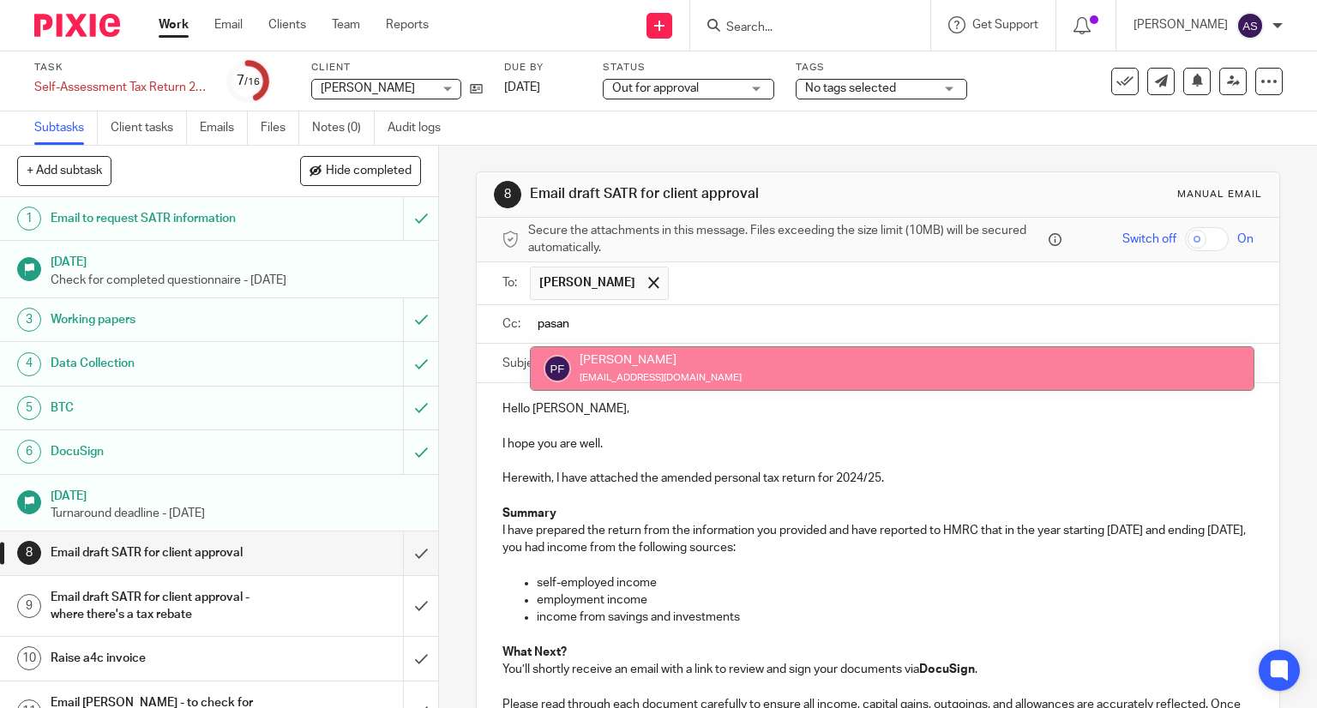
type input "pasan"
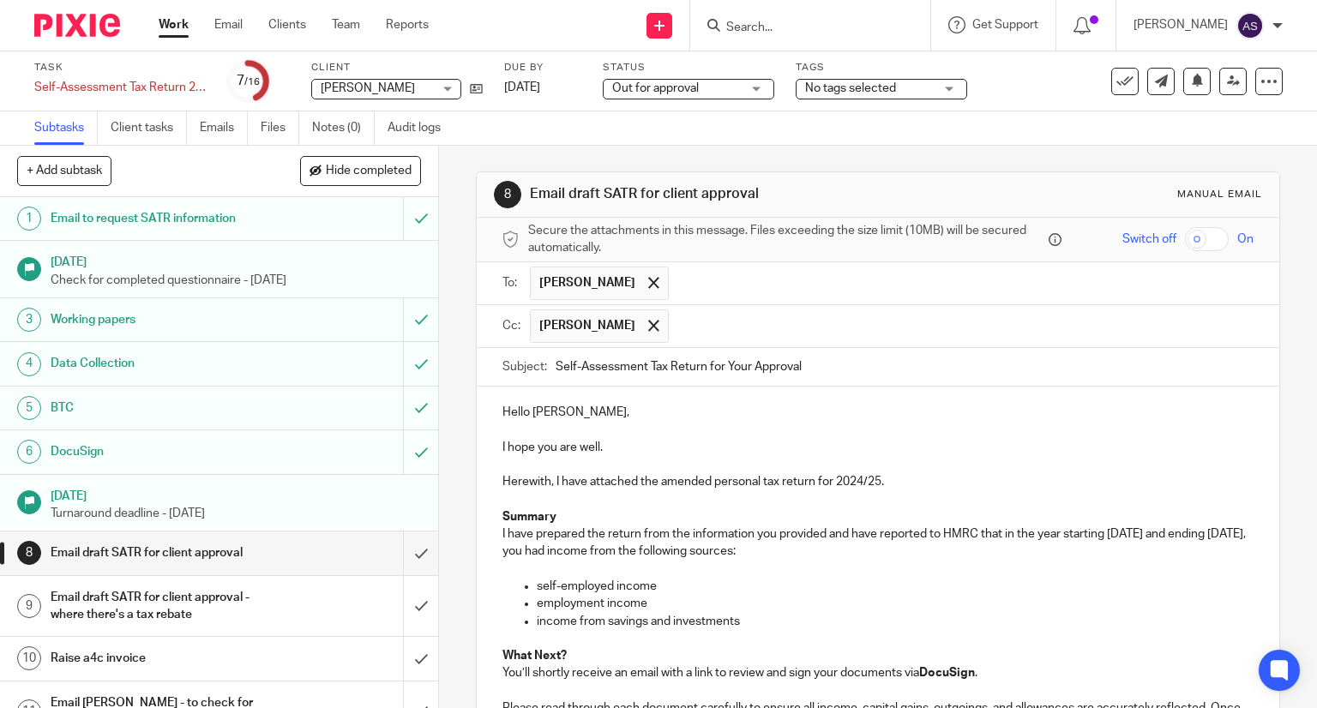
click at [555, 364] on input "Self-Assessment Tax Return for Your Approval" at bounding box center [904, 367] width 699 height 39
click at [861, 372] on input "Amended Self-Assessment Tax Return for Your Approval" at bounding box center [904, 367] width 699 height 39
type input "Amended Self-Assessment Tax Return for Your Approval"
click at [796, 500] on p at bounding box center [878, 499] width 752 height 17
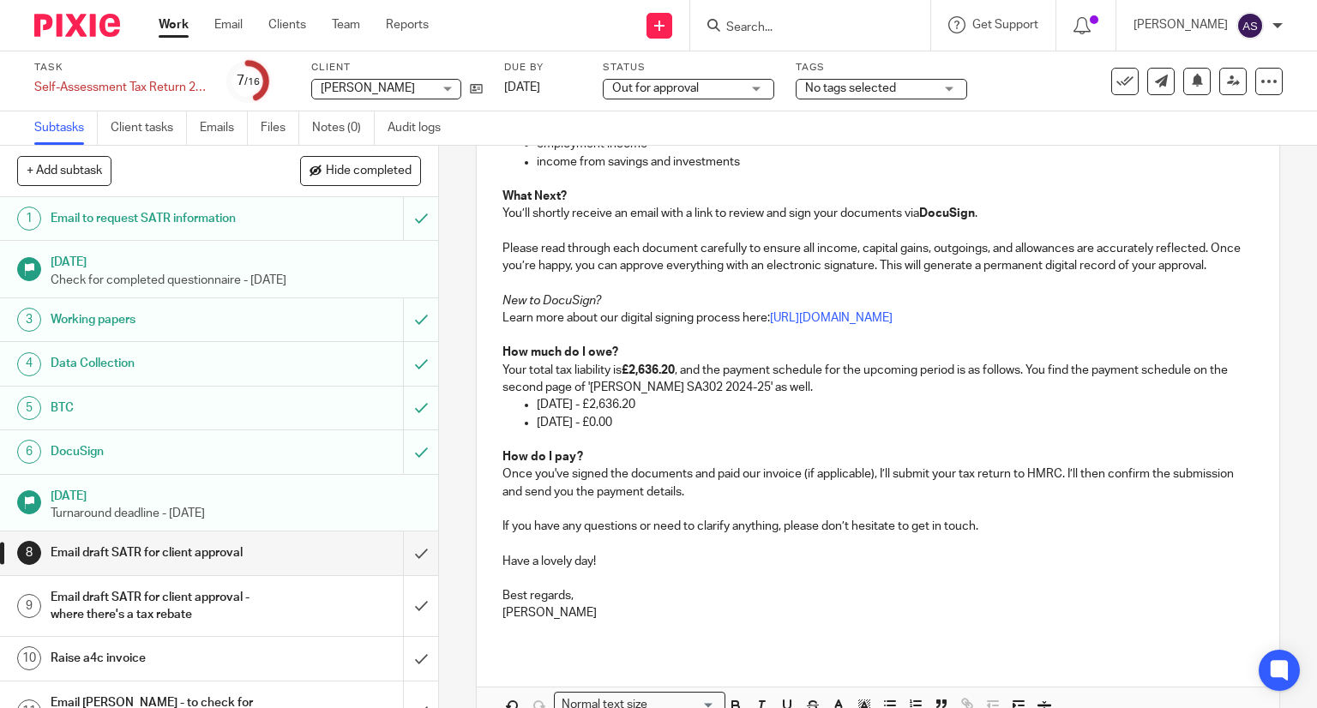
scroll to position [572, 0]
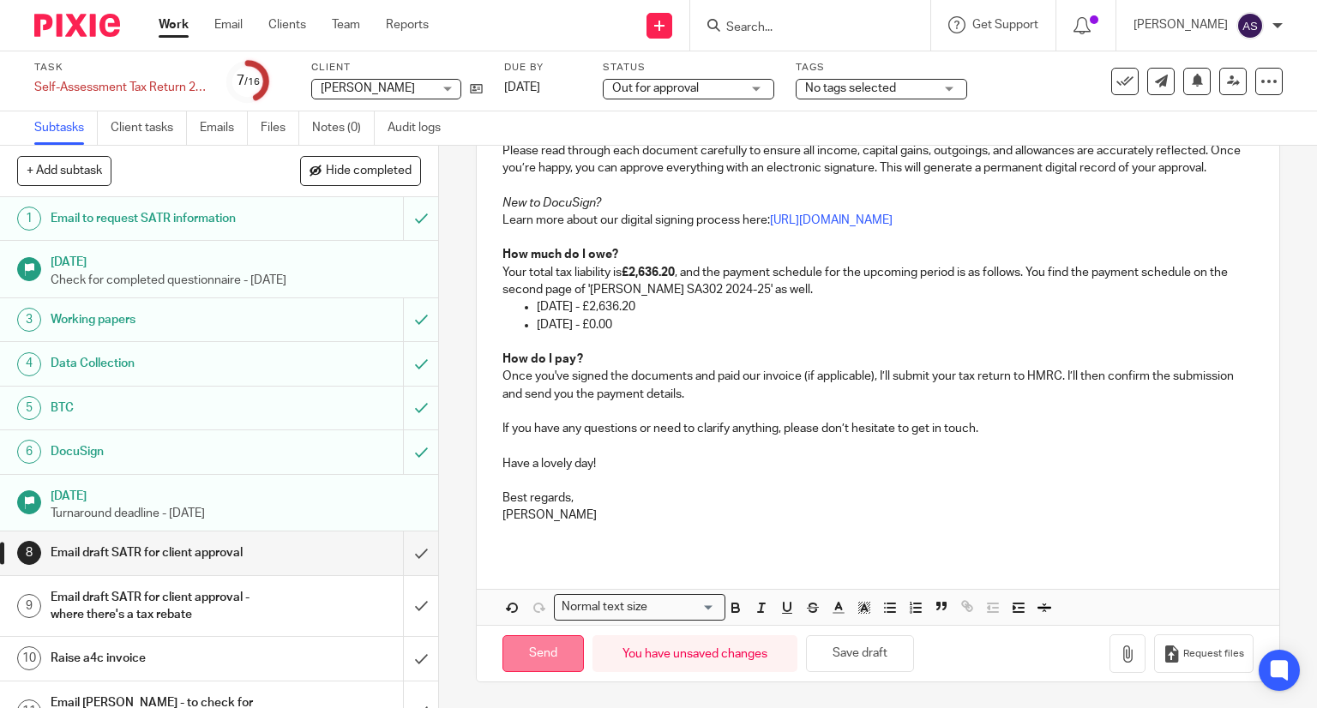
click at [545, 646] on input "Send" at bounding box center [542, 653] width 81 height 37
type input "Sent"
